Goal: Obtain resource: Download file/media

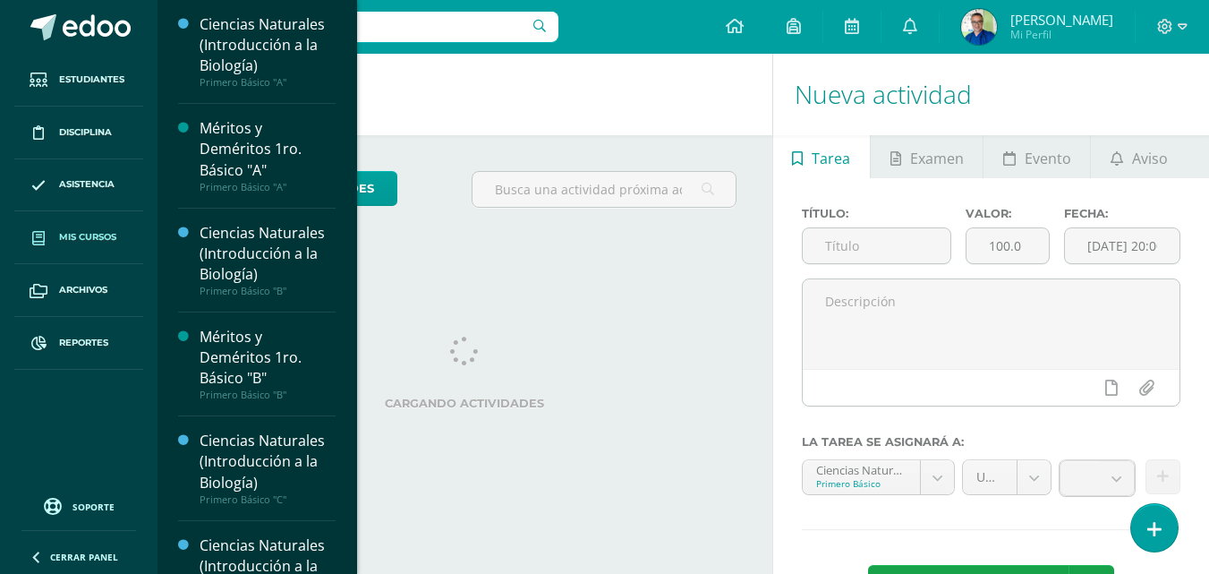
click at [84, 232] on link "Mis cursos" at bounding box center [78, 237] width 129 height 53
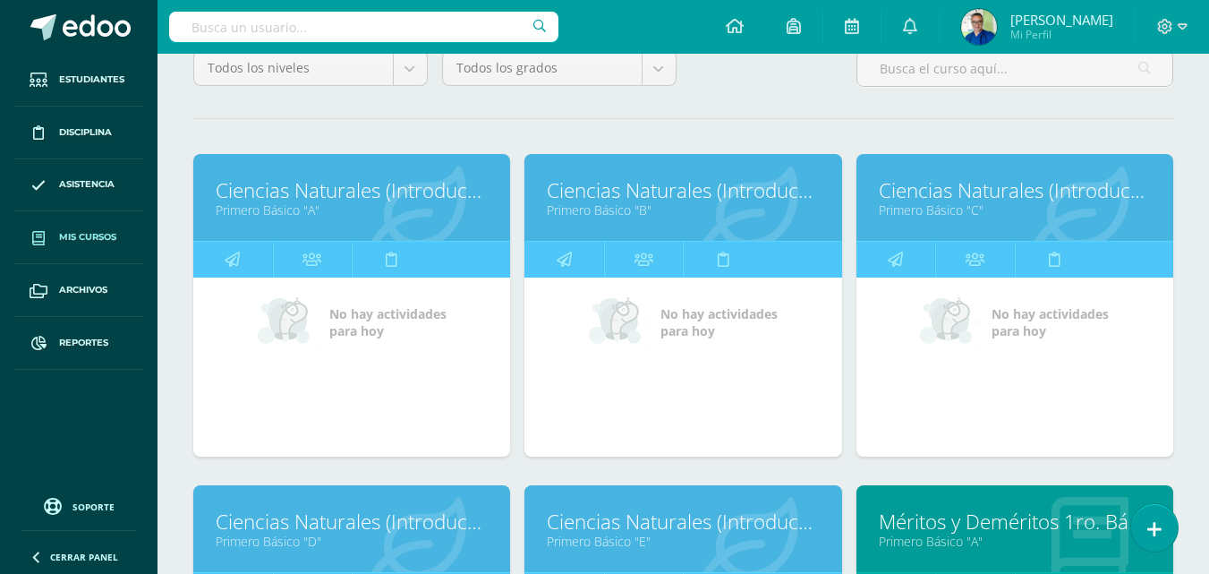
scroll to position [626, 0]
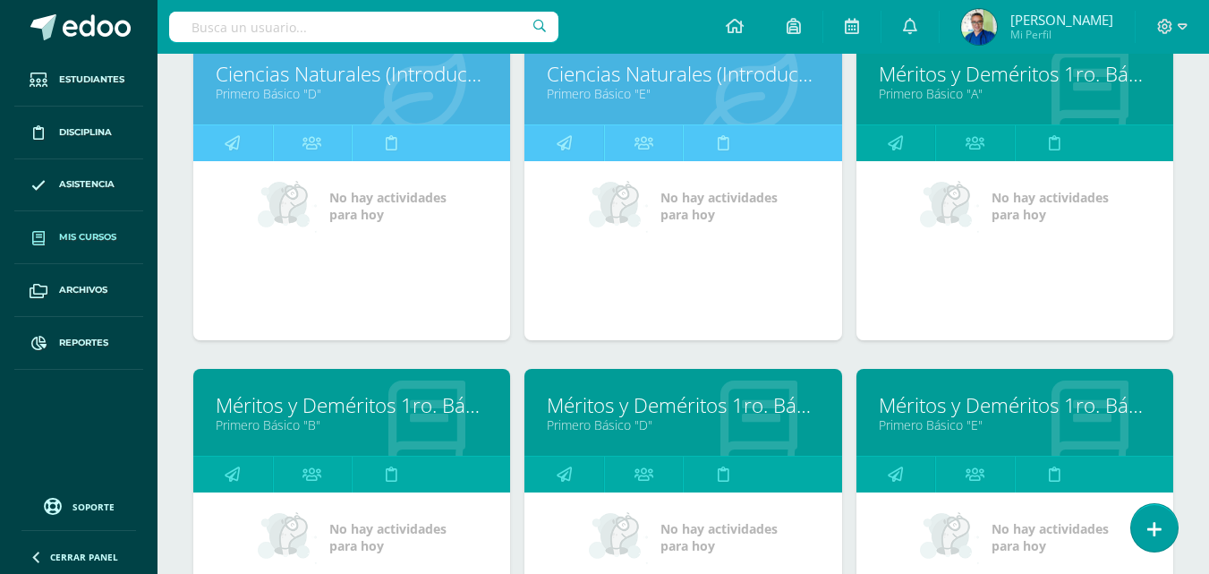
click at [285, 412] on link "Méritos y Deméritos 1ro. Básico "B"" at bounding box center [352, 405] width 272 height 28
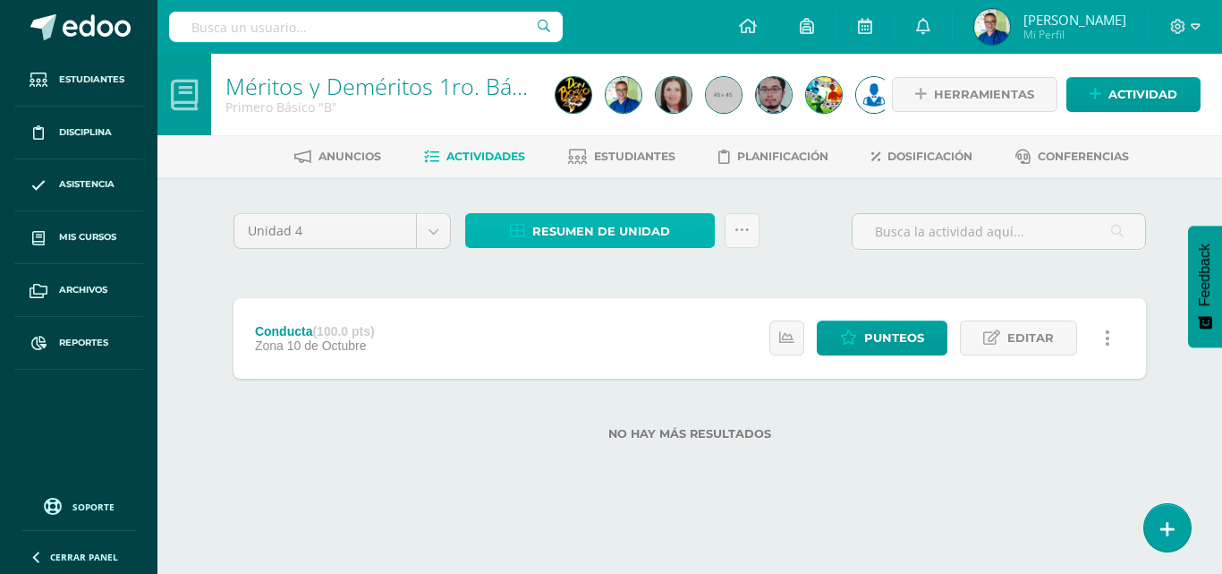
click at [623, 227] on span "Resumen de unidad" at bounding box center [601, 231] width 138 height 33
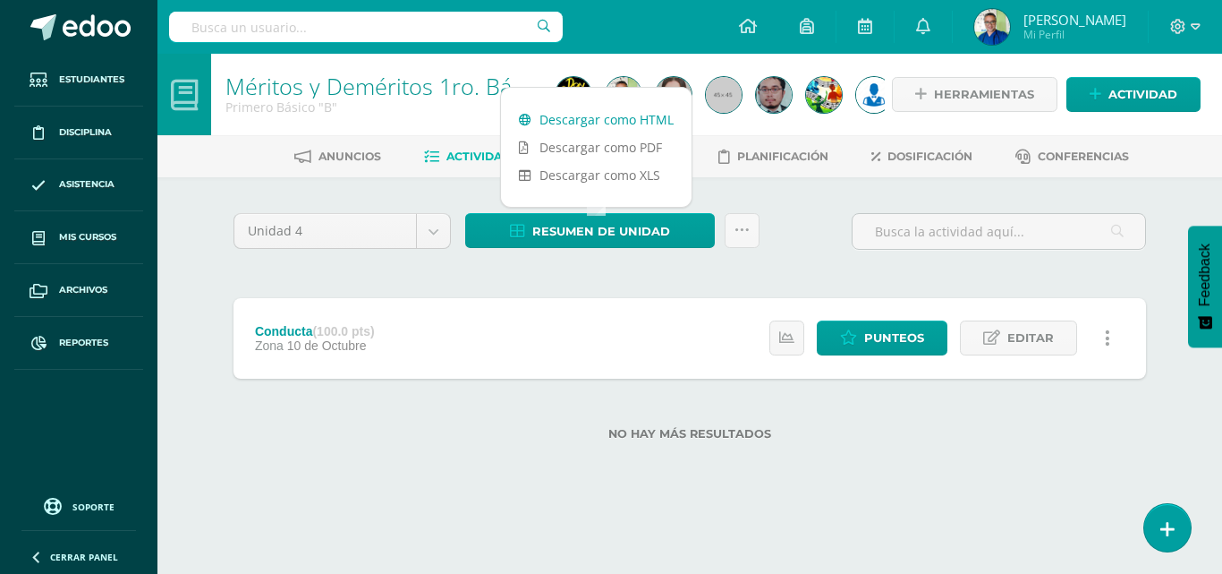
click at [633, 120] on link "Descargar como HTML" at bounding box center [596, 120] width 191 height 28
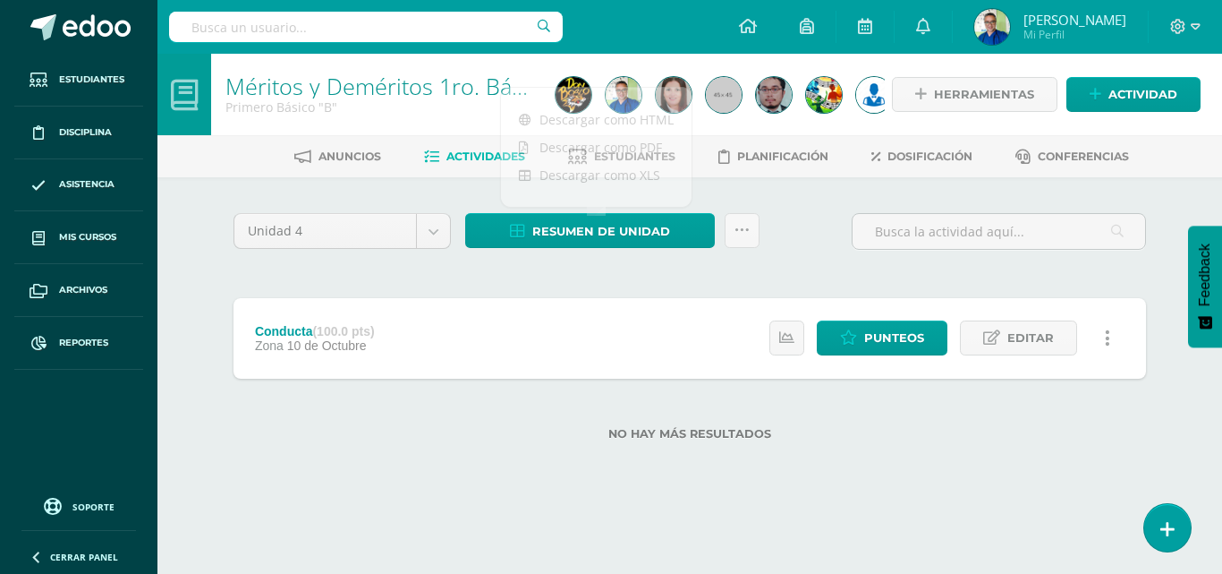
click at [359, 28] on input "text" at bounding box center [366, 27] width 394 height 30
type input "camposeco"
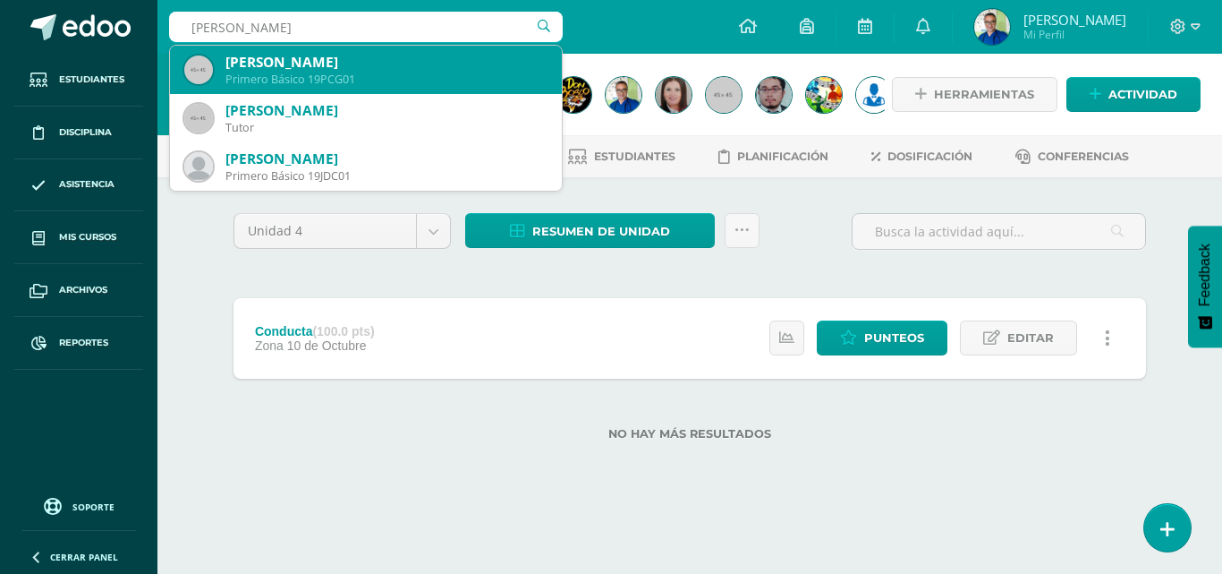
click at [359, 64] on div "Pablo André Camposeco Guzmán" at bounding box center [386, 62] width 322 height 19
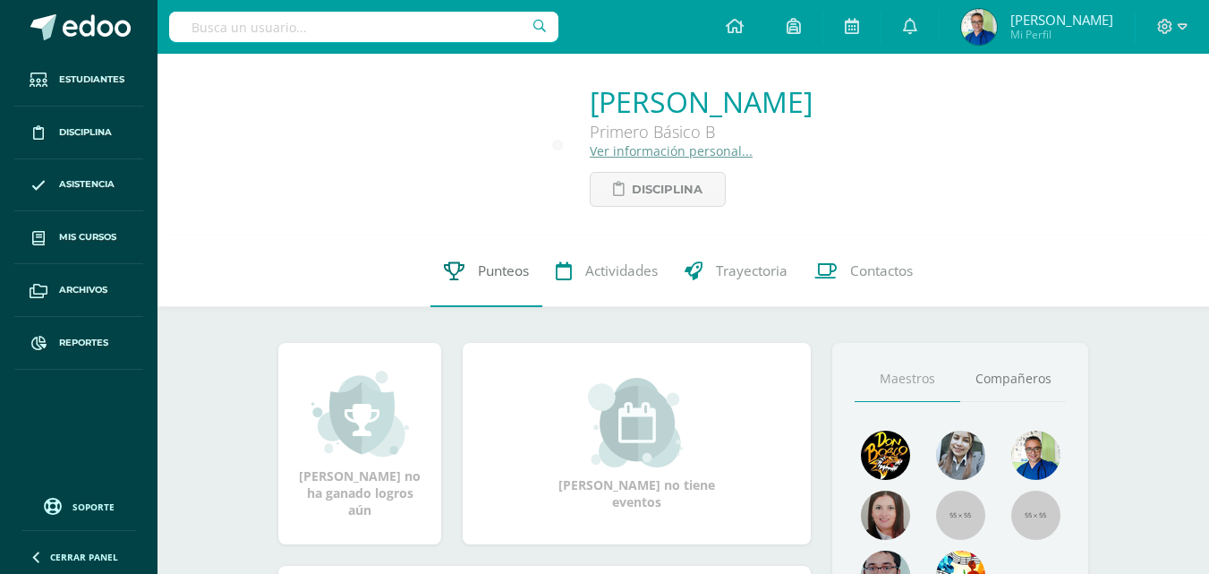
click at [494, 272] on span "Punteos" at bounding box center [503, 270] width 51 height 19
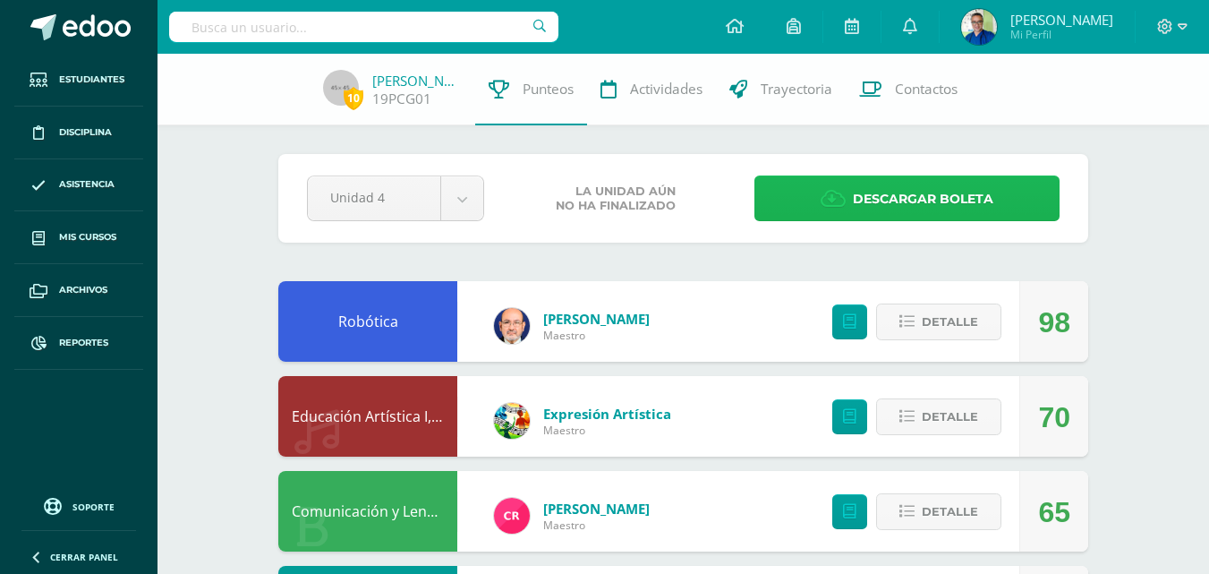
click at [862, 202] on span "Descargar boleta" at bounding box center [923, 199] width 140 height 44
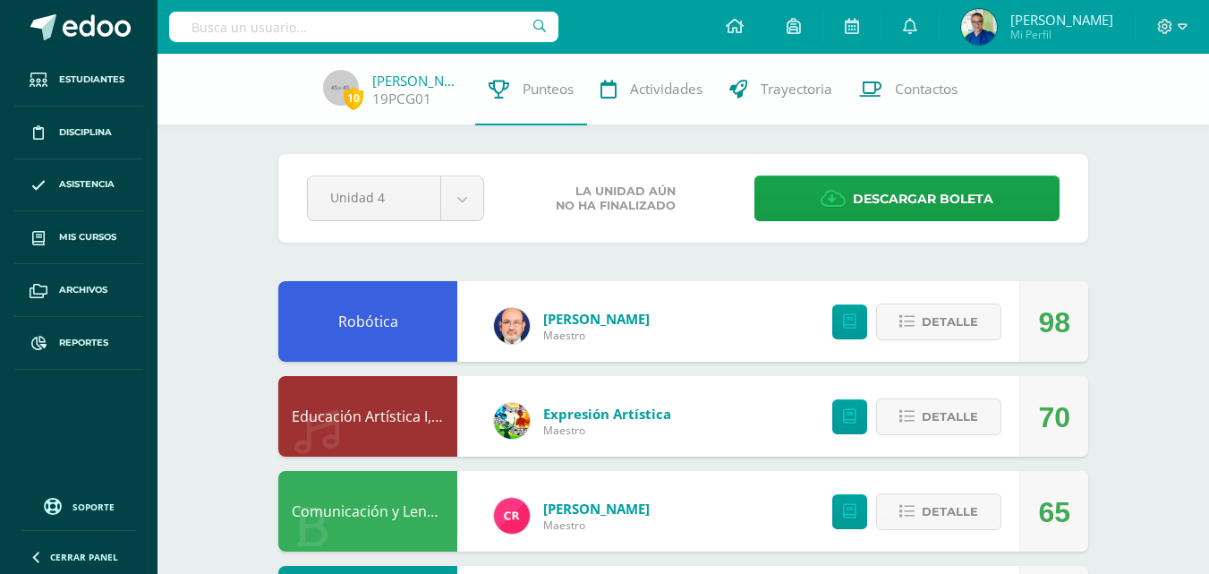
click at [234, 37] on input "text" at bounding box center [363, 27] width 389 height 30
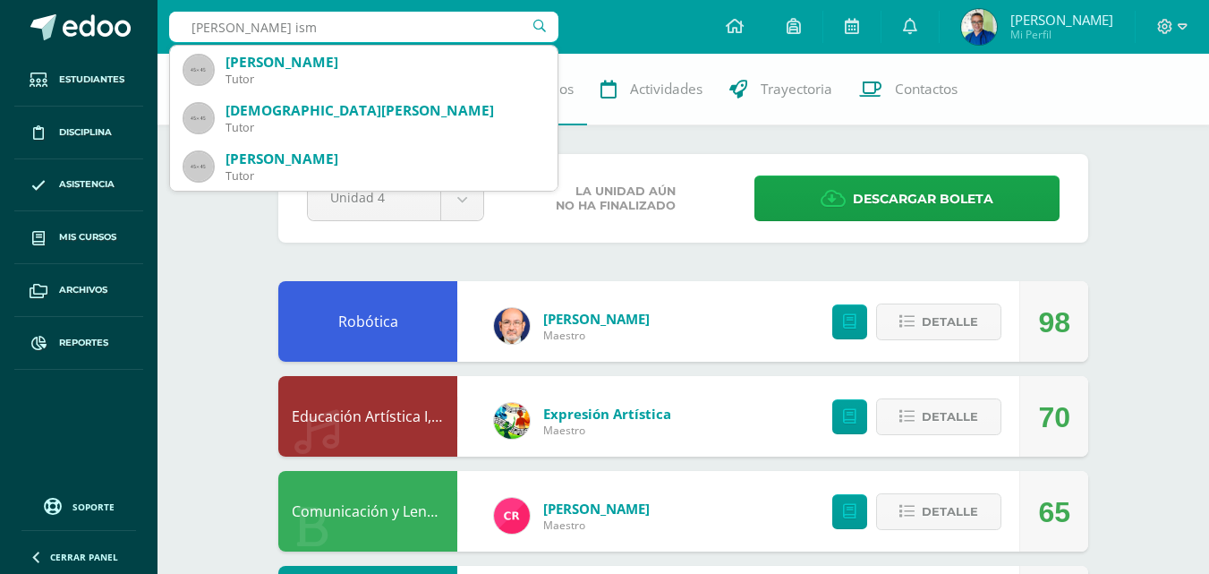
type input "ian isma"
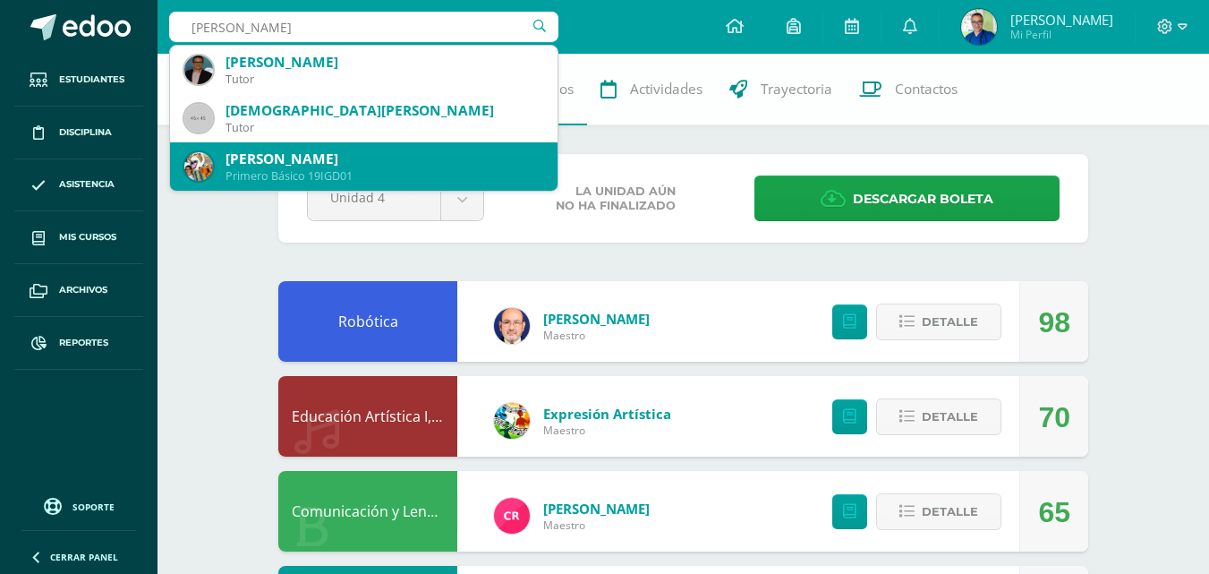
click at [290, 177] on div "Primero Básico 19IGD01" at bounding box center [384, 175] width 318 height 15
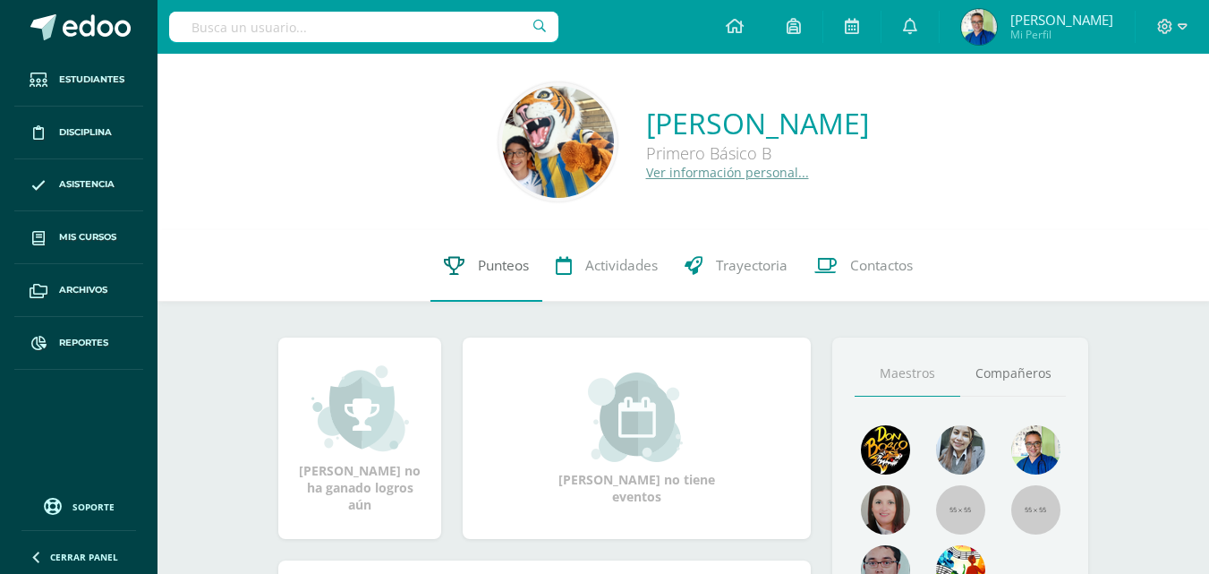
click at [484, 275] on span "Punteos" at bounding box center [503, 265] width 51 height 19
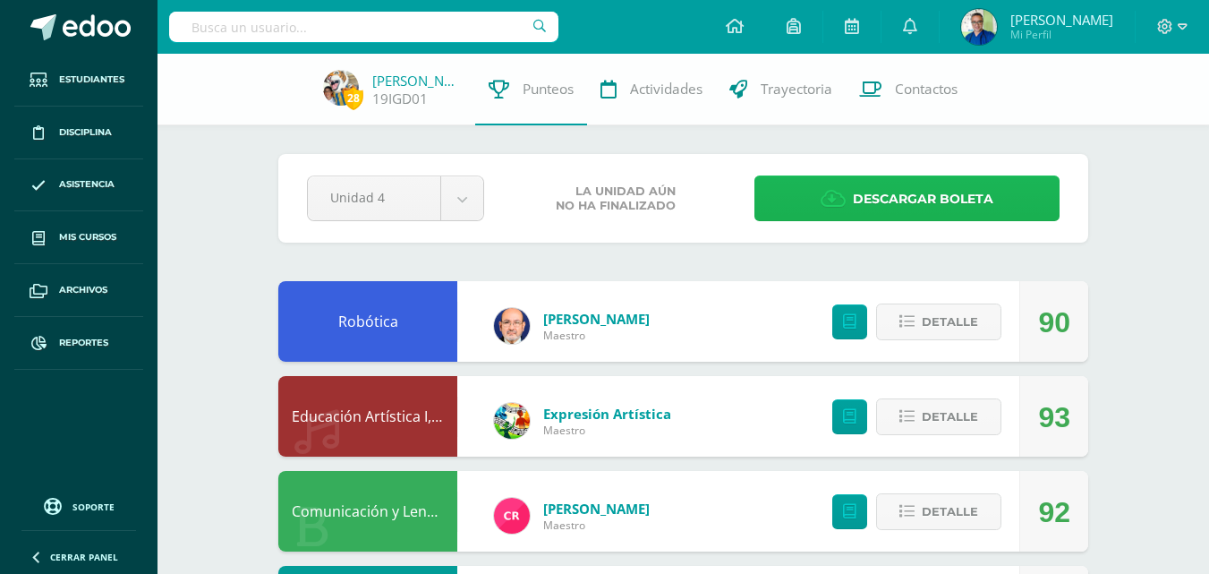
click at [821, 200] on link "Descargar boleta" at bounding box center [906, 198] width 305 height 46
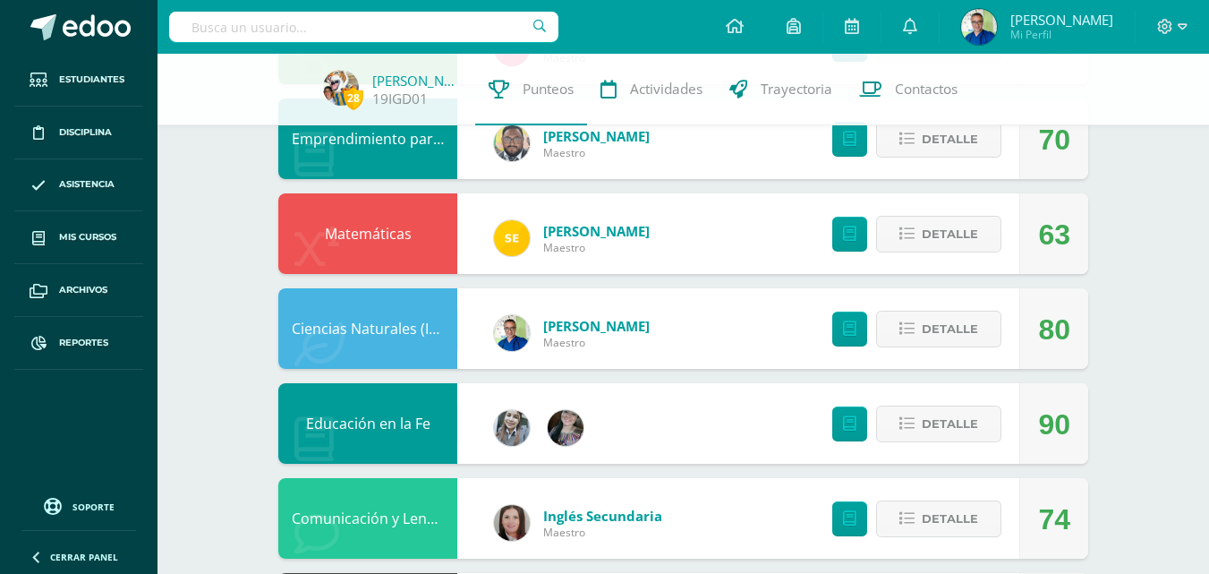
scroll to position [20, 0]
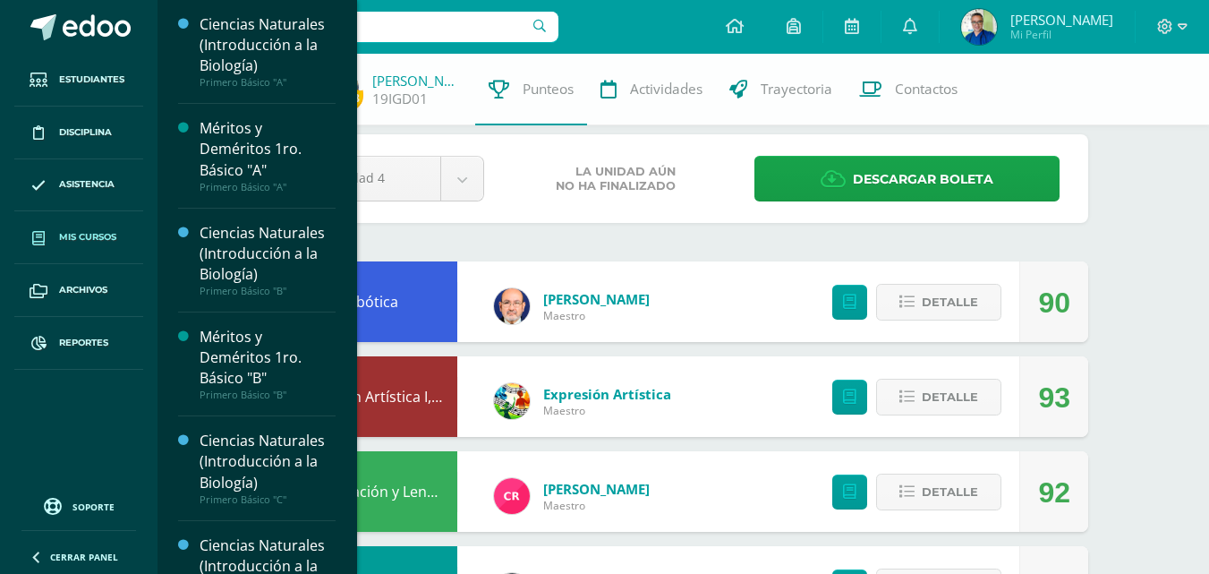
click at [103, 234] on span "Mis cursos" at bounding box center [87, 237] width 57 height 14
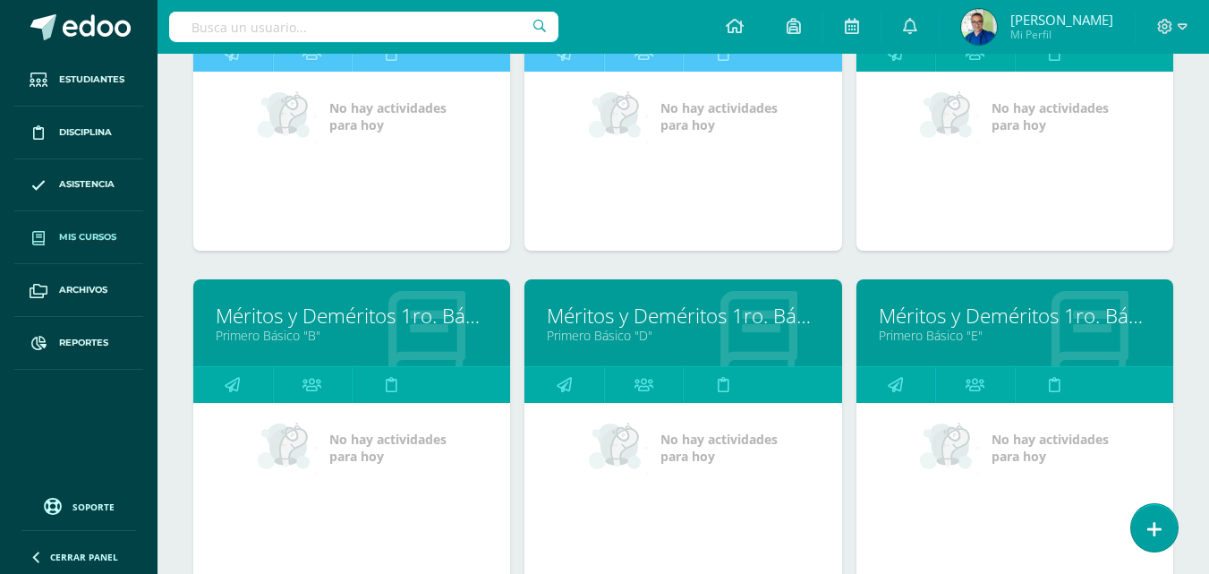
scroll to position [358, 0]
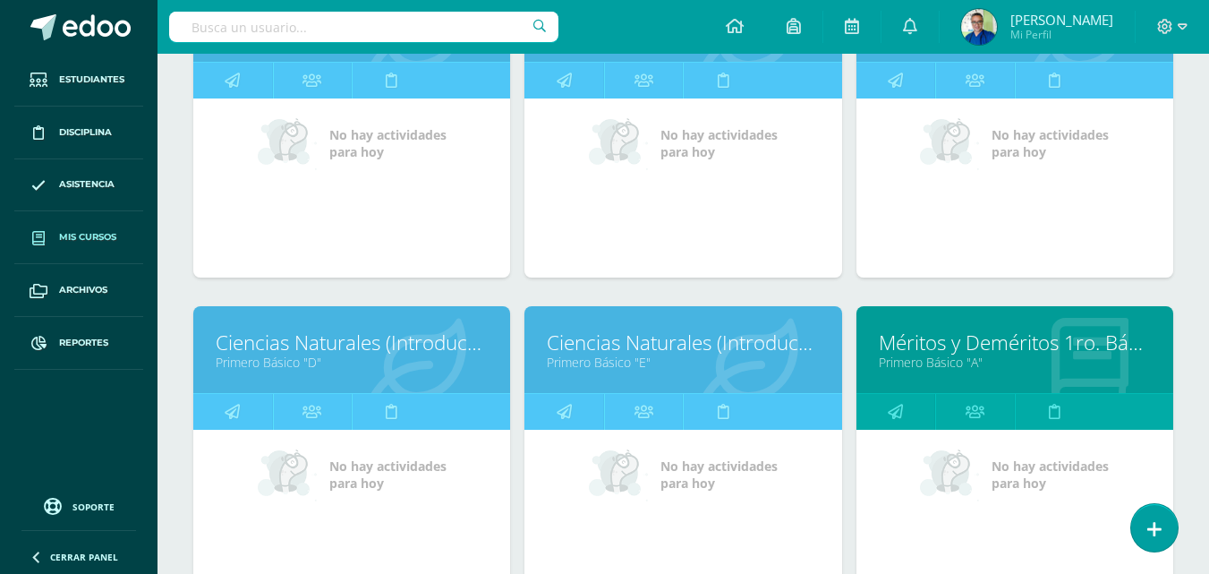
click at [971, 356] on link "Méritos y Deméritos 1ro. Básico "A"" at bounding box center [1015, 342] width 272 height 28
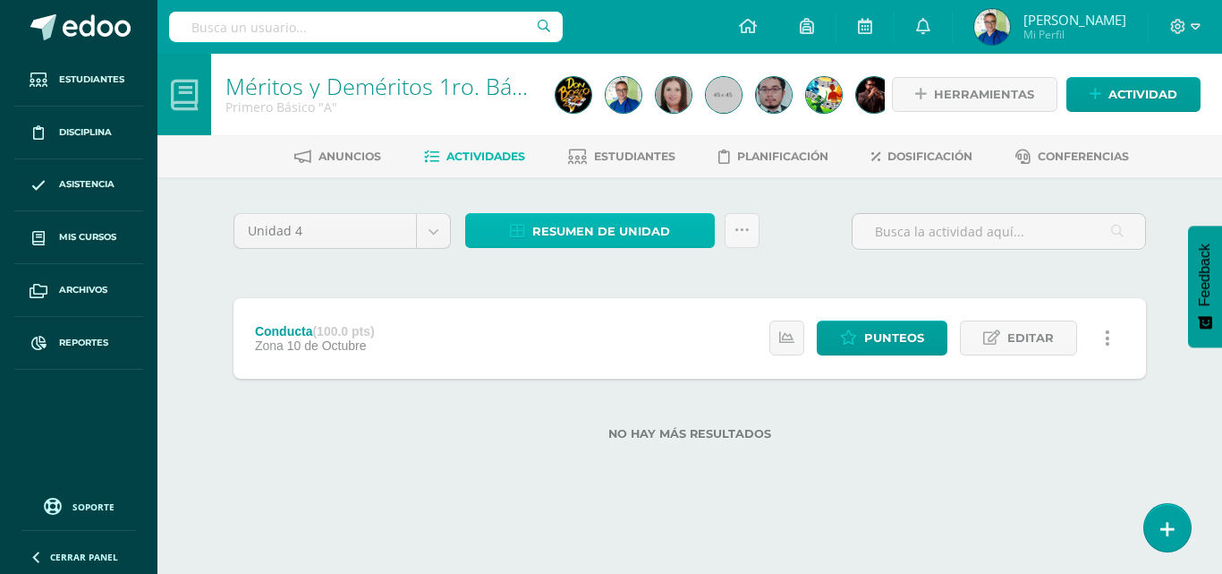
click at [625, 228] on span "Resumen de unidad" at bounding box center [601, 231] width 138 height 33
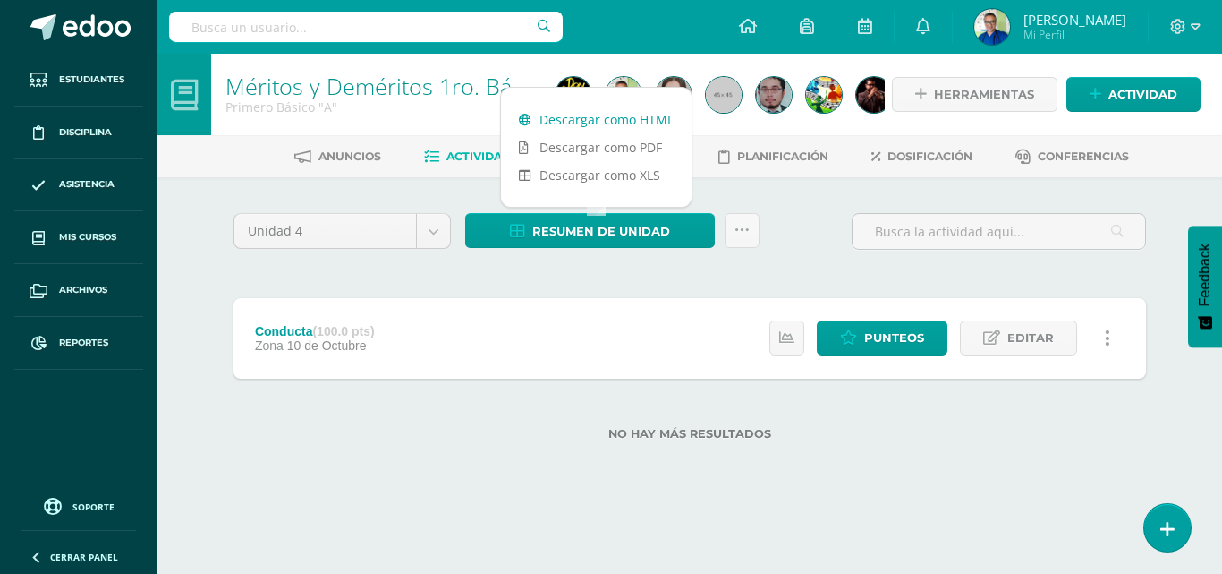
click at [657, 115] on link "Descargar como HTML" at bounding box center [596, 120] width 191 height 28
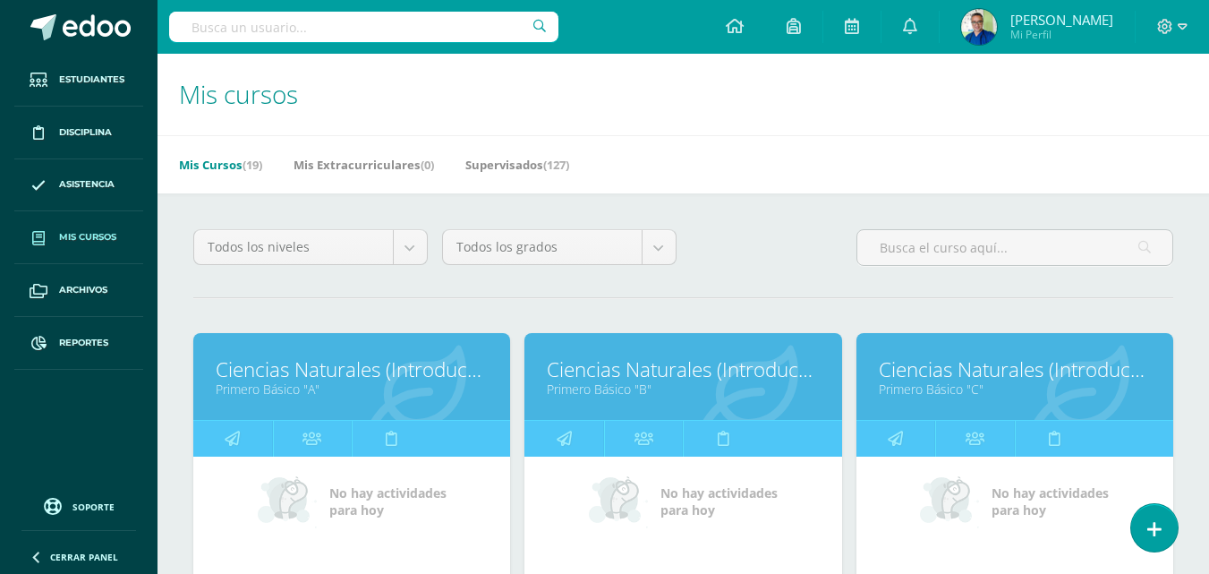
scroll to position [358, 0]
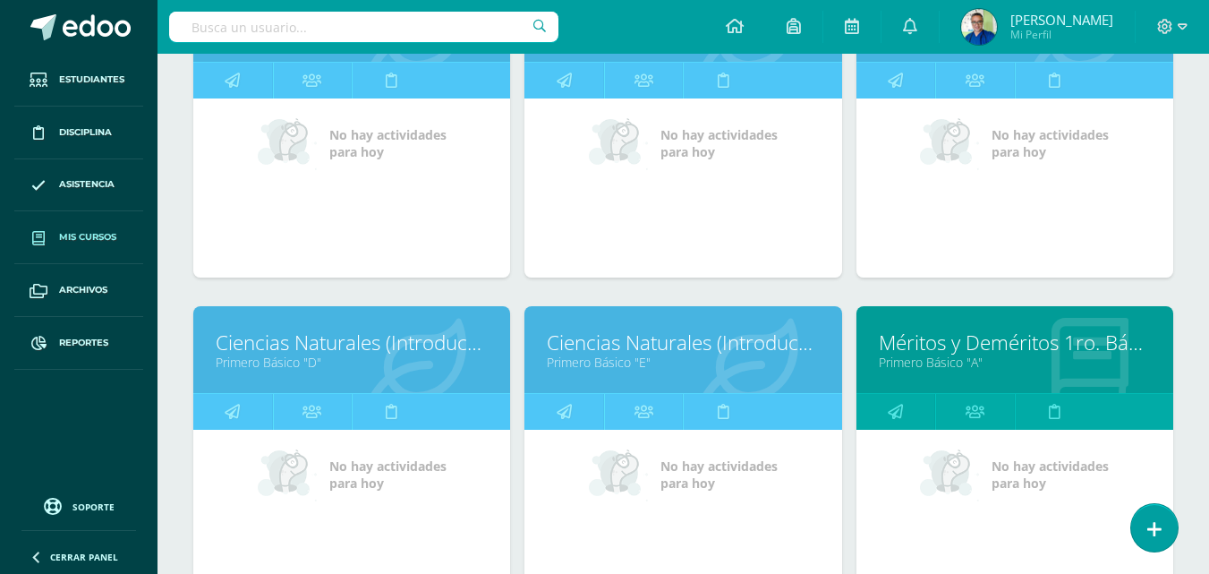
click at [962, 370] on link "Primero Básico "A"" at bounding box center [1015, 361] width 272 height 17
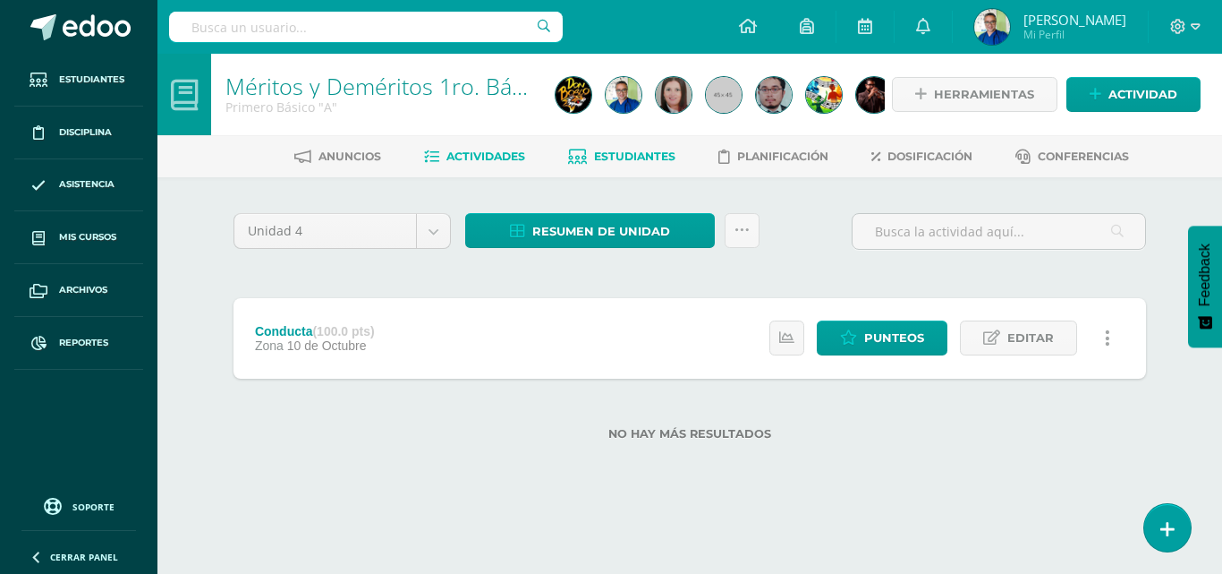
click at [632, 156] on span "Estudiantes" at bounding box center [634, 155] width 81 height 13
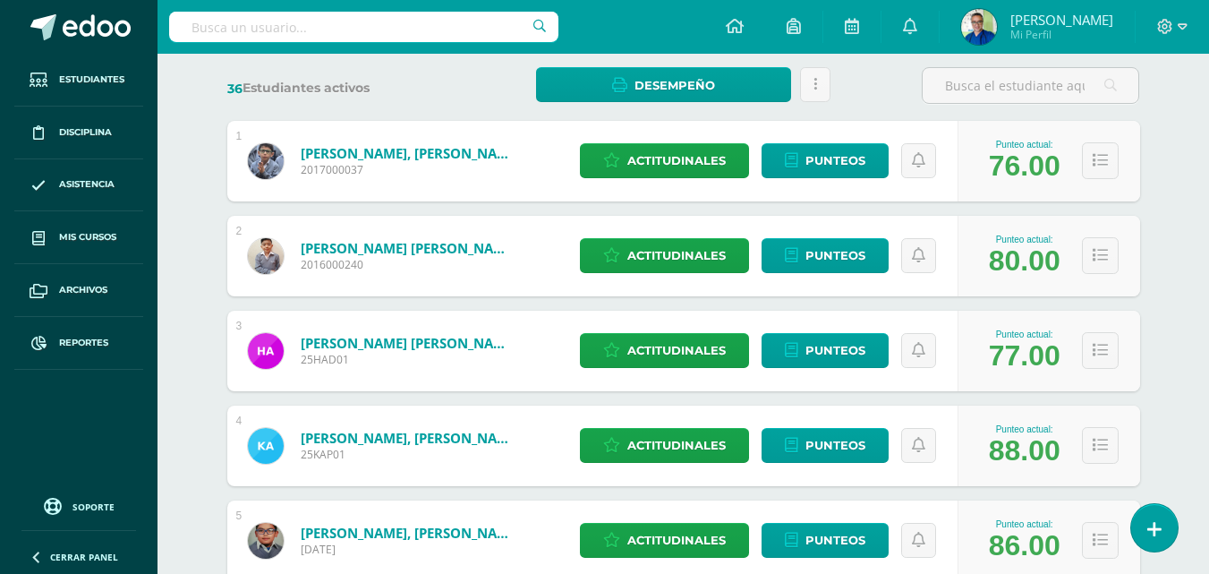
scroll to position [358, 0]
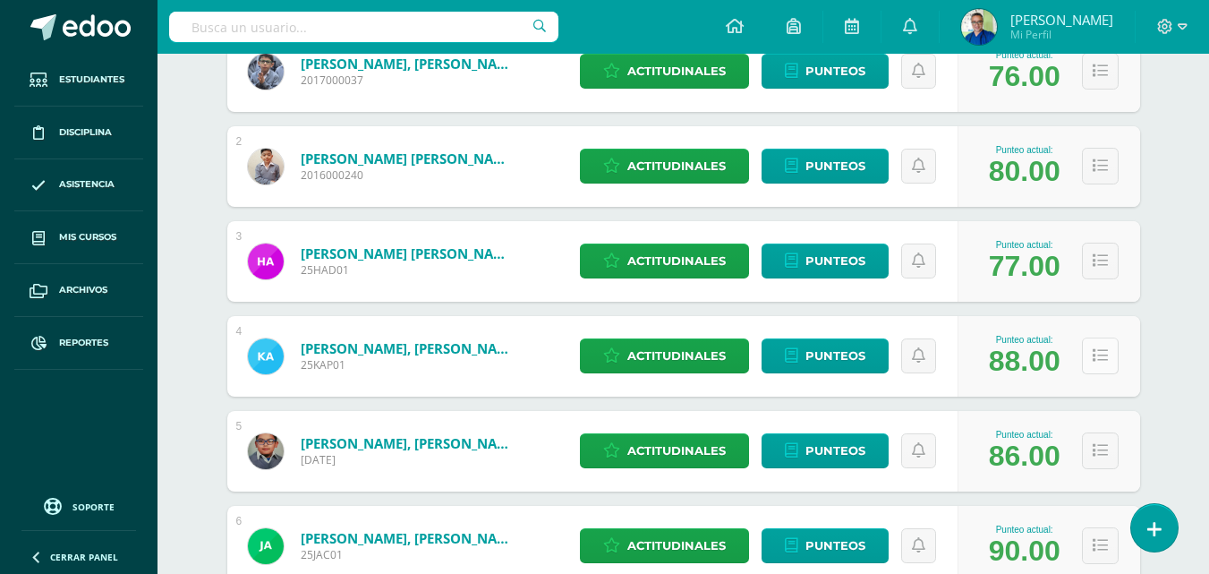
click at [1100, 363] on icon at bounding box center [1099, 355] width 15 height 15
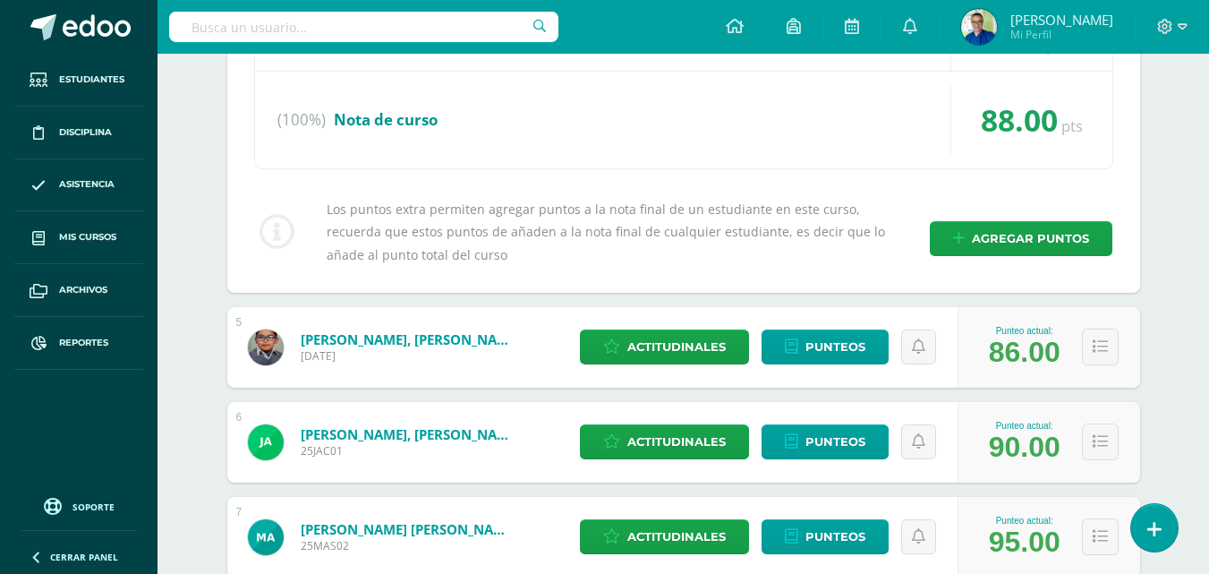
scroll to position [447, 0]
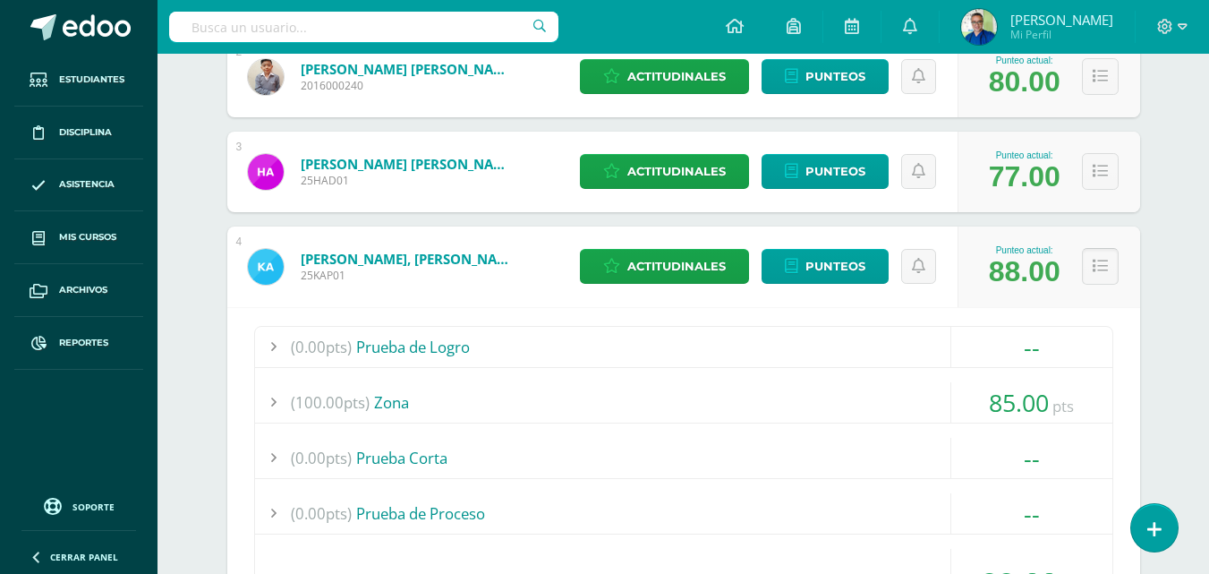
click at [1108, 274] on icon at bounding box center [1099, 266] width 15 height 15
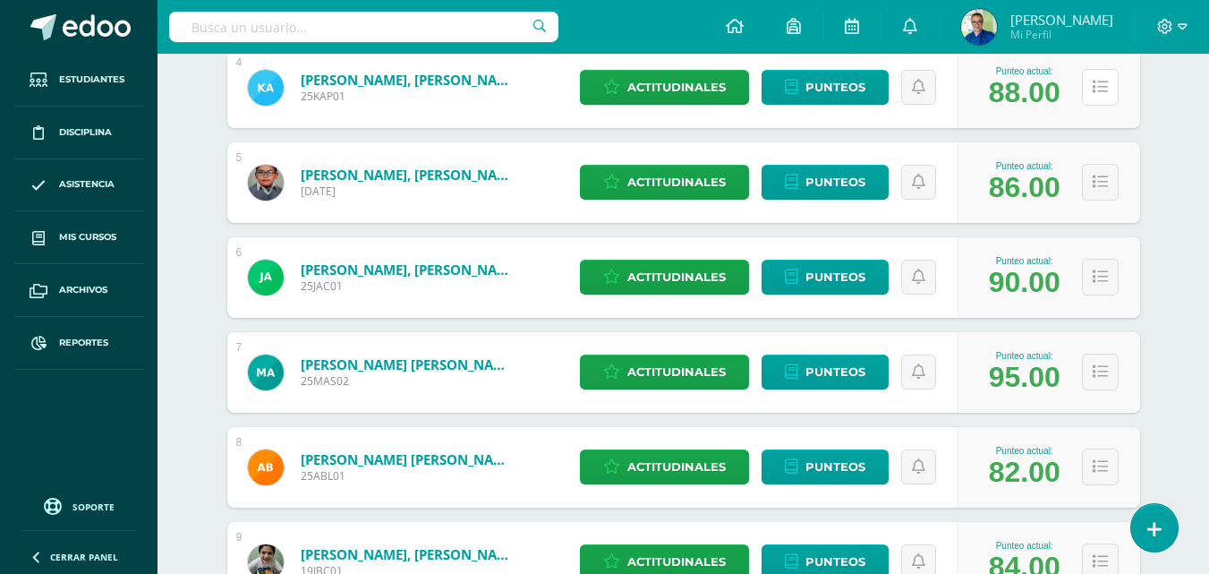
scroll to position [89, 0]
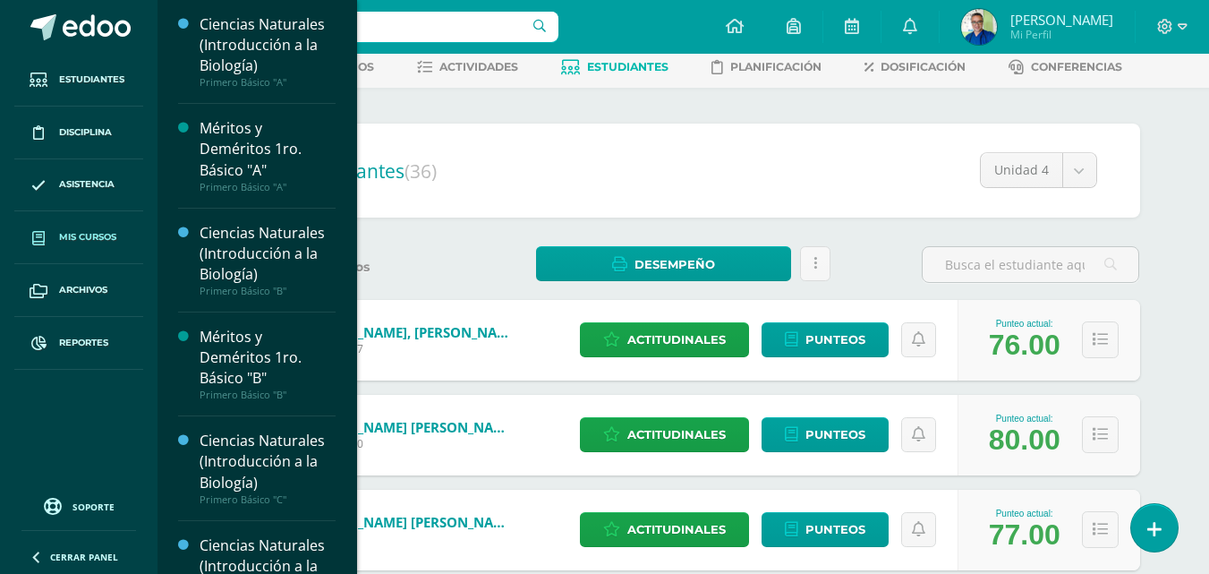
click at [116, 234] on span "Mis cursos" at bounding box center [87, 237] width 57 height 14
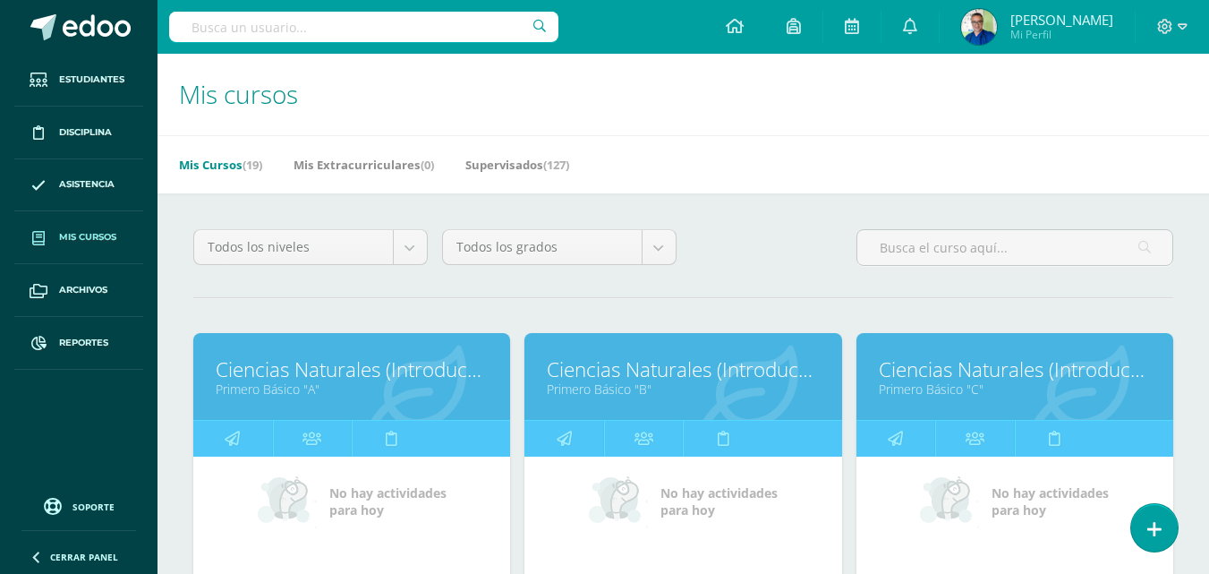
click at [285, 32] on input "text" at bounding box center [363, 27] width 389 height 30
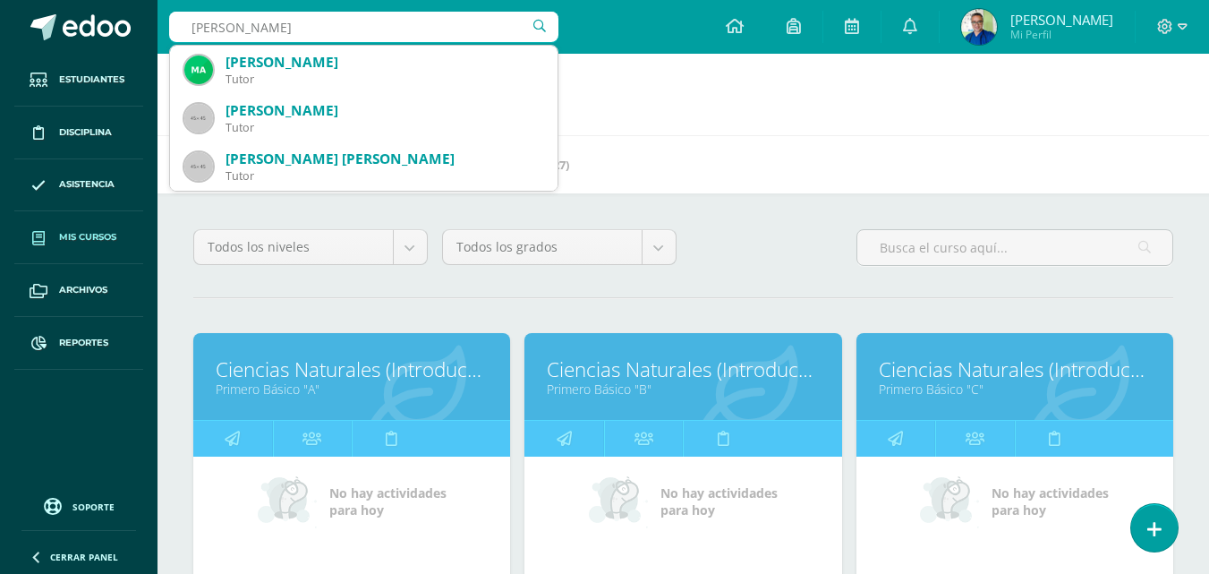
type input "lopez marin angel"
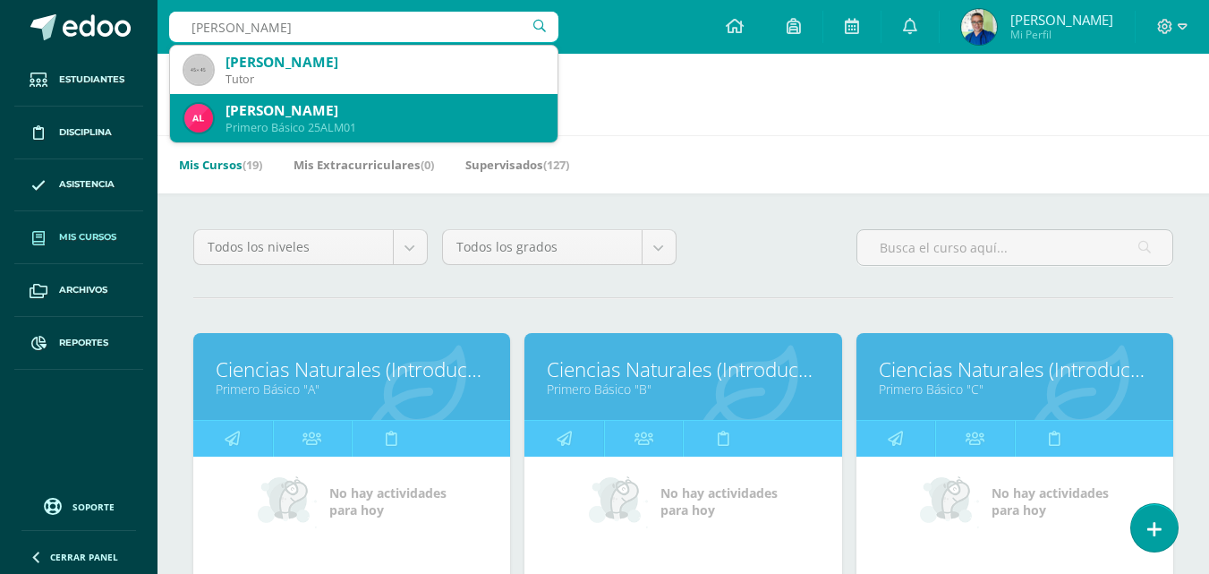
click at [309, 113] on div "[PERSON_NAME]" at bounding box center [384, 110] width 318 height 19
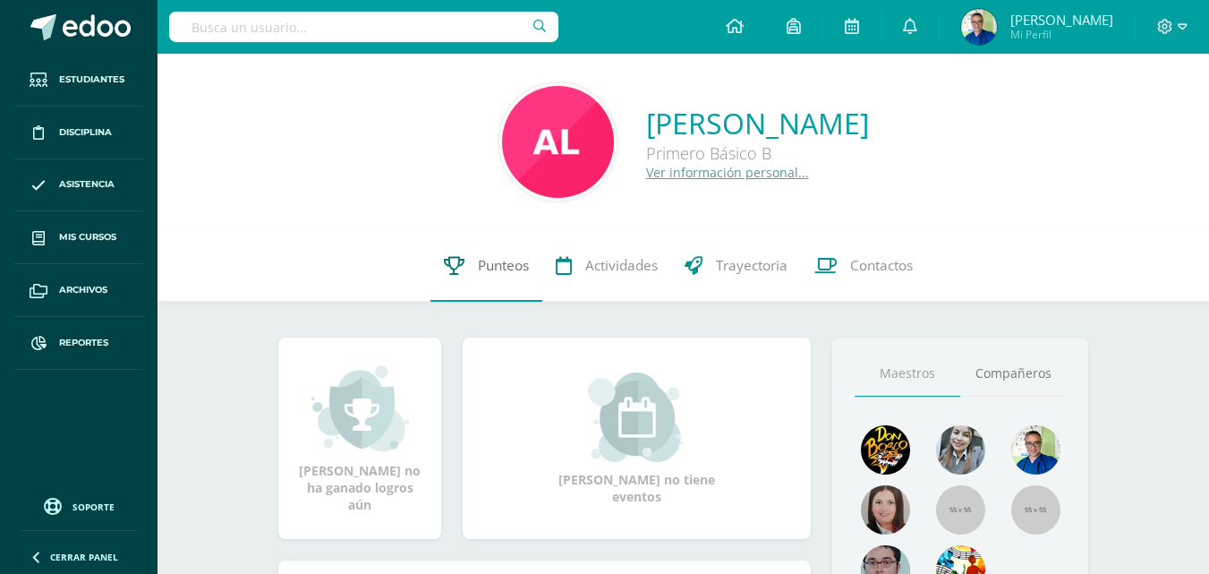
click at [475, 268] on link "Punteos" at bounding box center [486, 266] width 112 height 72
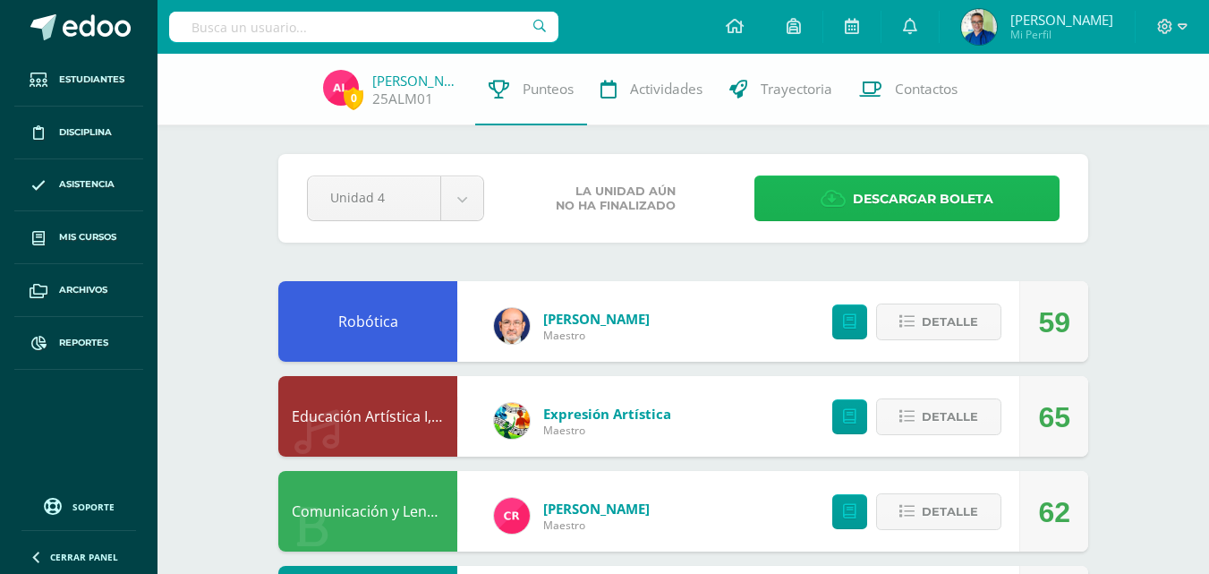
click at [943, 206] on span "Descargar boleta" at bounding box center [923, 199] width 140 height 44
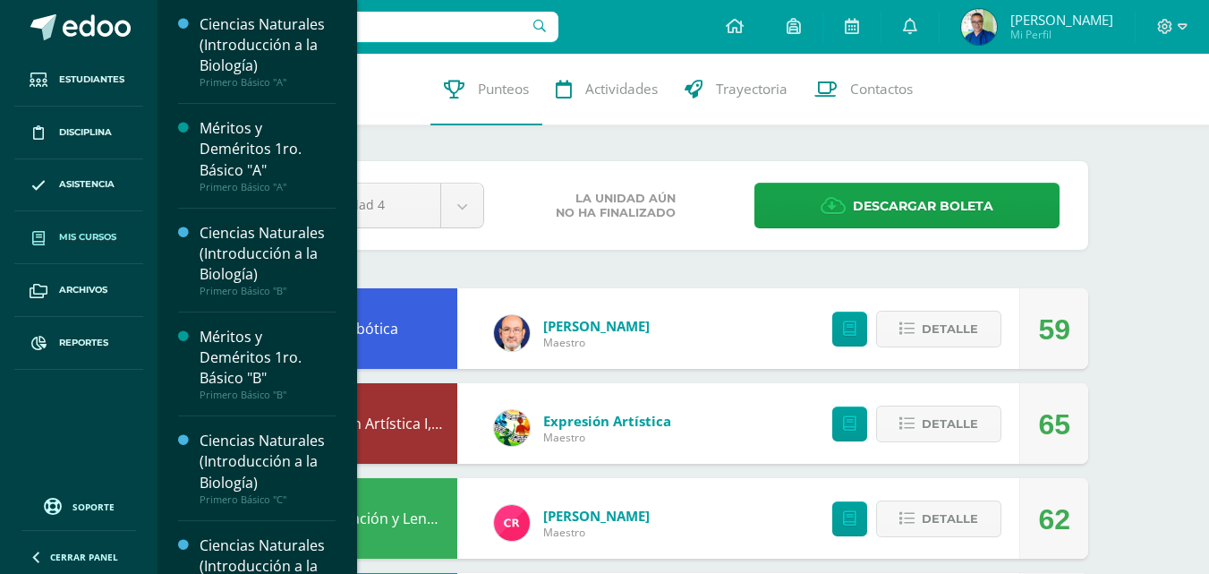
click at [89, 241] on span "Mis cursos" at bounding box center [87, 237] width 57 height 14
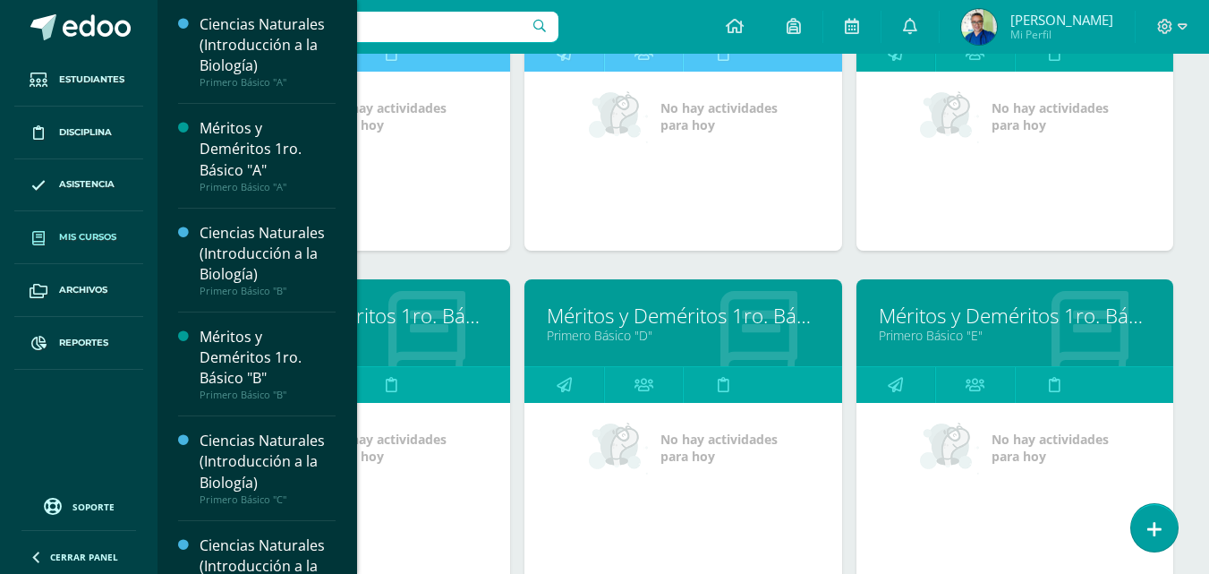
scroll to position [268, 0]
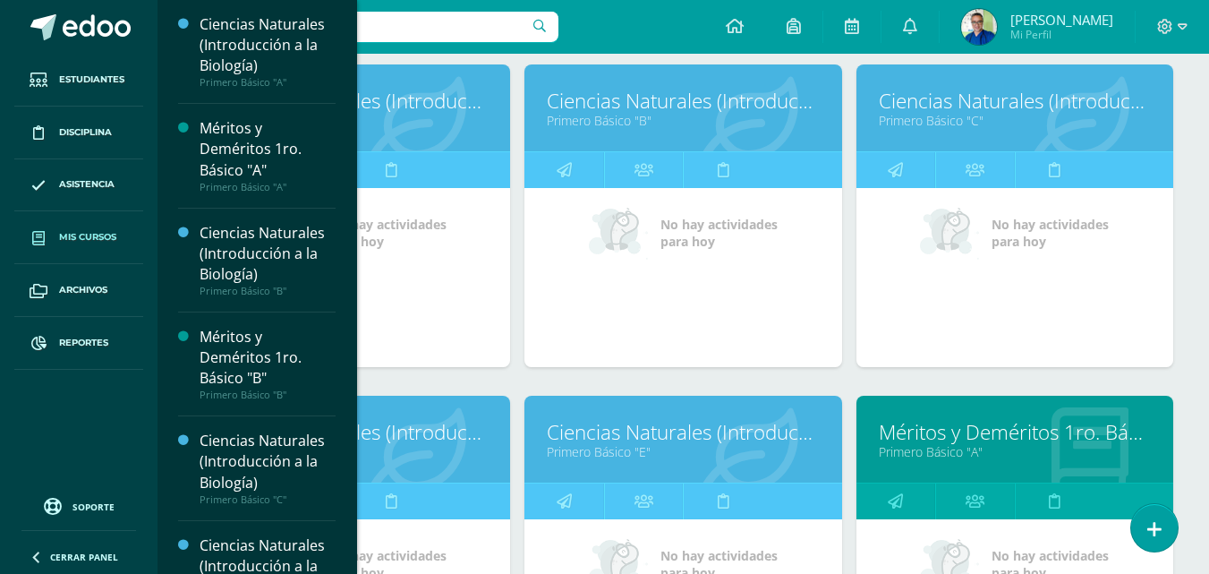
click at [431, 25] on input "text" at bounding box center [363, 27] width 389 height 30
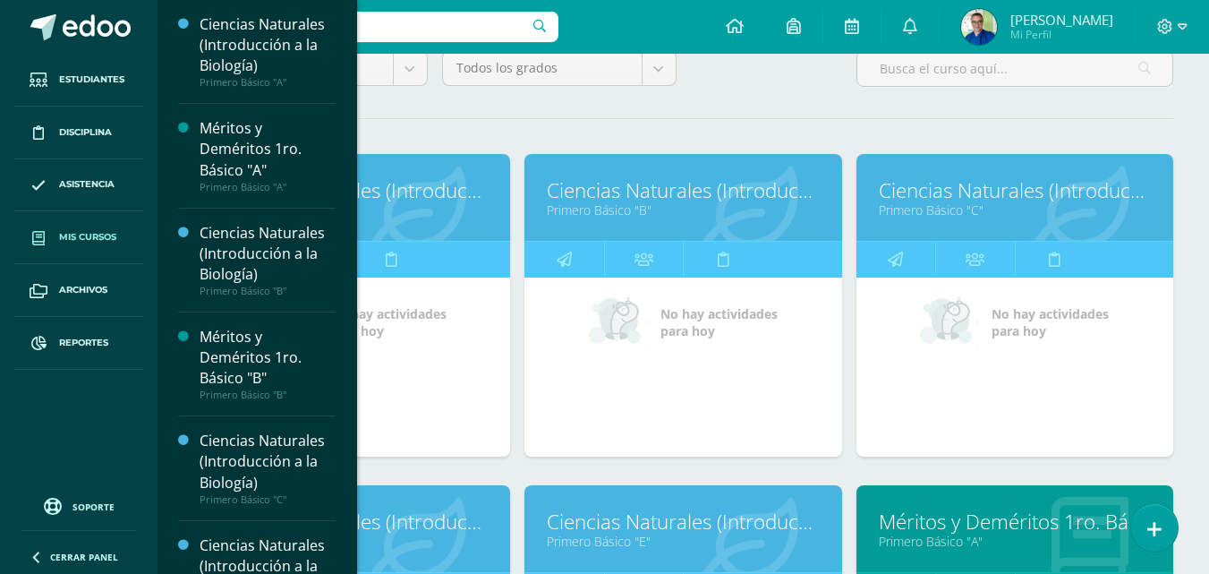
scroll to position [0, 0]
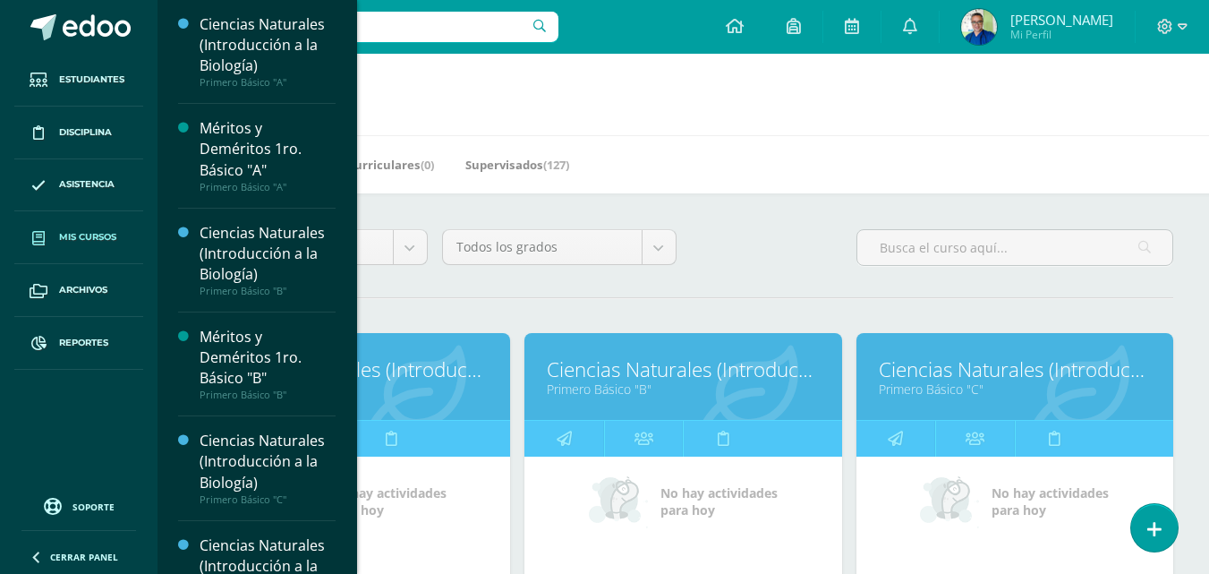
click at [575, 62] on h1 "Mis cursos" at bounding box center [683, 94] width 1008 height 81
click at [466, 31] on input "text" at bounding box center [363, 27] width 389 height 30
click at [551, 158] on link "Supervisados (127)" at bounding box center [517, 164] width 104 height 29
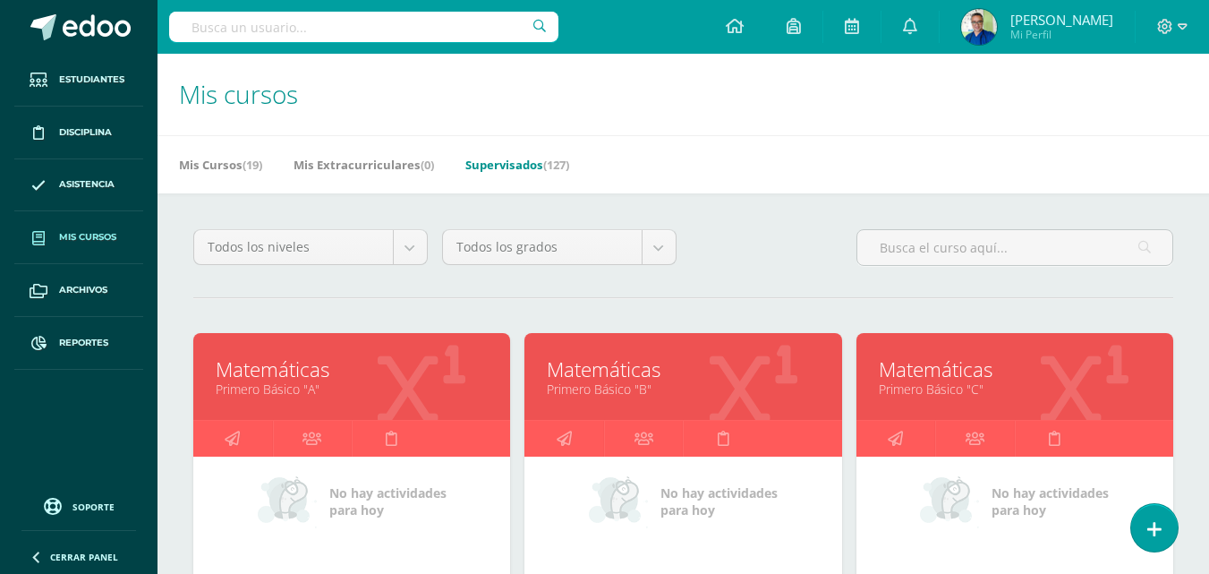
click at [612, 373] on link "Matemáticas" at bounding box center [683, 369] width 272 height 28
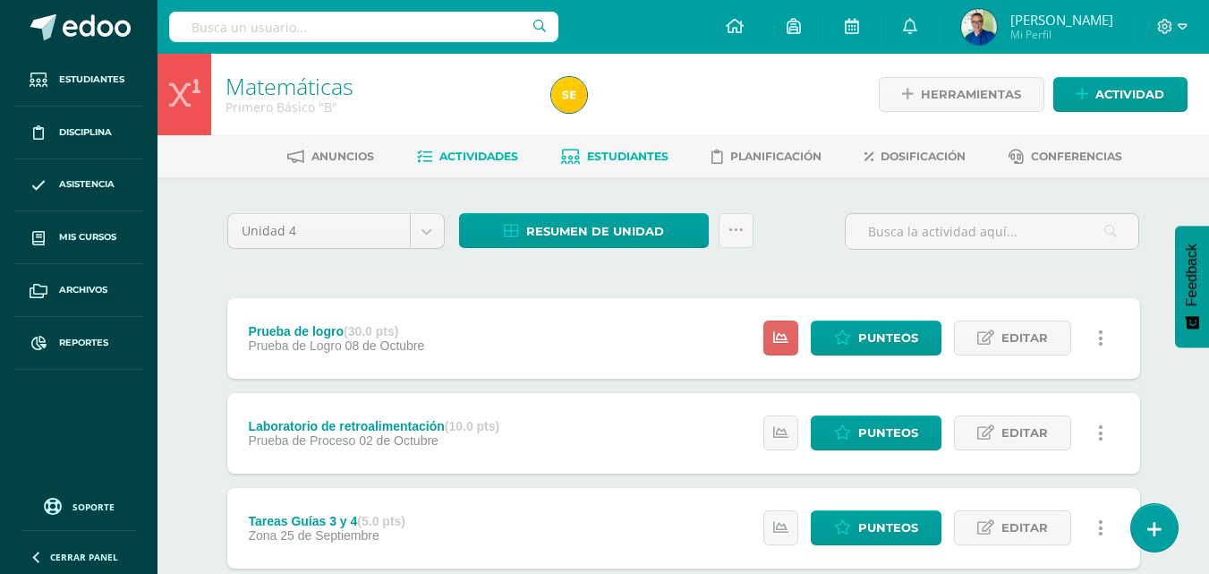
click at [640, 161] on span "Estudiantes" at bounding box center [627, 155] width 81 height 13
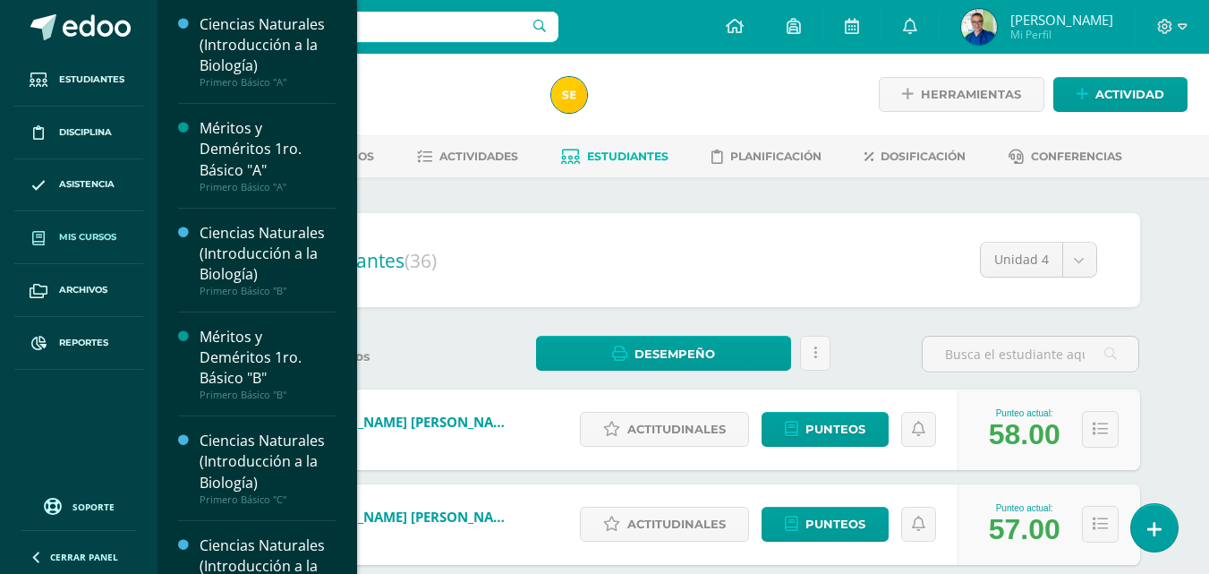
click at [79, 242] on span "Mis cursos" at bounding box center [87, 237] width 57 height 14
